Goal: Find contact information: Find contact information

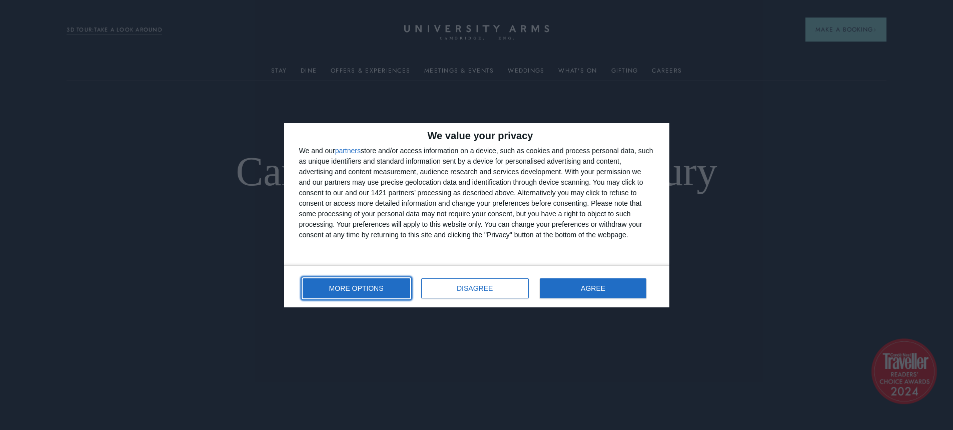
click at [364, 286] on span "MORE OPTIONS" at bounding box center [356, 288] width 55 height 7
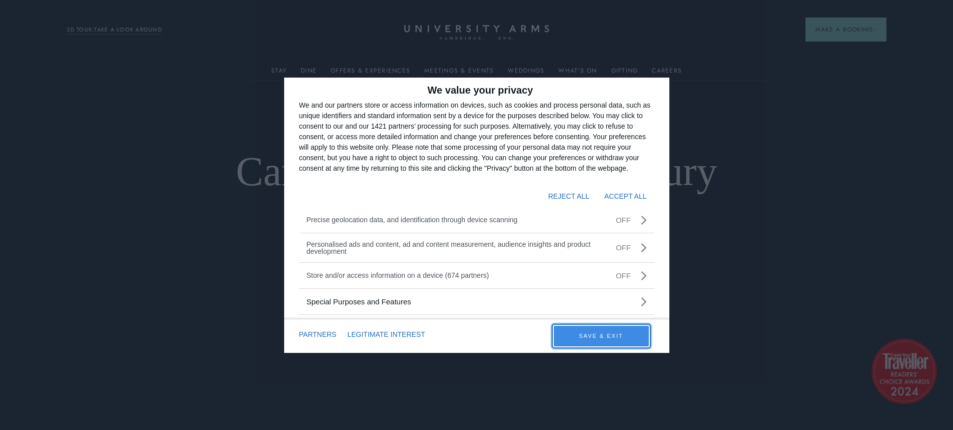
click at [600, 333] on button "SAVE & EXIT" at bounding box center [601, 336] width 95 height 21
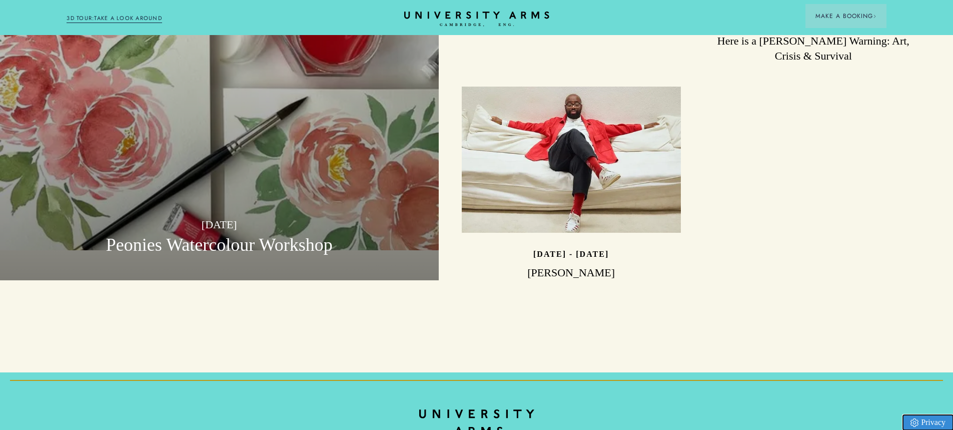
scroll to position [3130, 0]
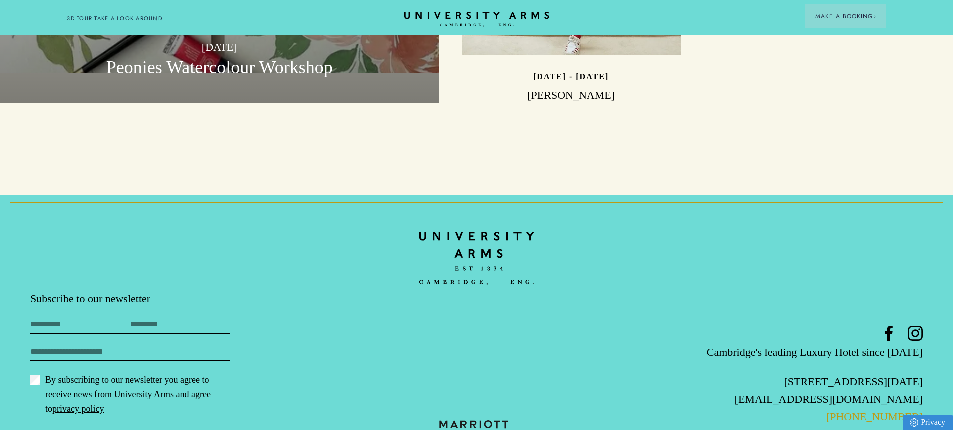
drag, startPoint x: 925, startPoint y: 365, endPoint x: 868, endPoint y: 370, distance: 57.3
click at [868, 370] on footer "Subscribe to our newsletter First Name Last Name Email By subscribing to our ne…" at bounding box center [476, 337] width 953 height 284
copy link "1223 606066"
